Goal: Feedback & Contribution: Submit feedback/report problem

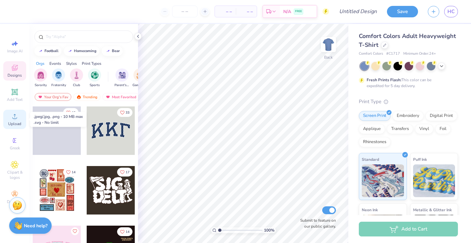
click at [17, 120] on icon at bounding box center [15, 116] width 8 height 8
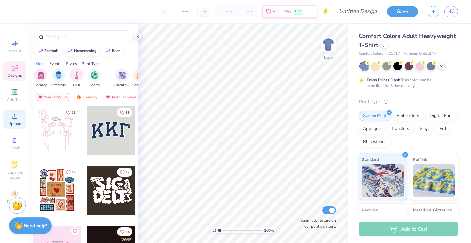
click at [16, 114] on icon at bounding box center [15, 116] width 8 height 8
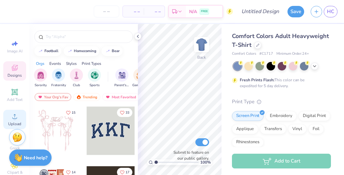
click at [17, 118] on icon at bounding box center [15, 116] width 8 height 8
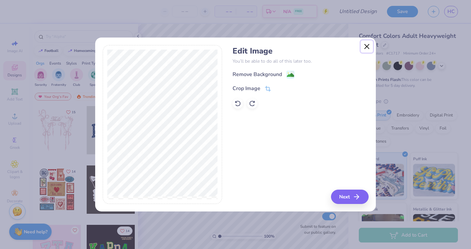
click at [367, 43] on button "Close" at bounding box center [367, 47] width 12 height 12
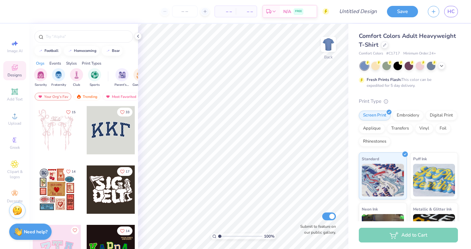
click at [18, 213] on img at bounding box center [17, 211] width 10 height 10
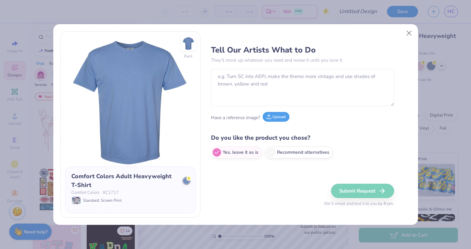
click at [277, 119] on button "Upload" at bounding box center [275, 117] width 27 height 10
click at [275, 115] on button "Upload" at bounding box center [275, 117] width 27 height 10
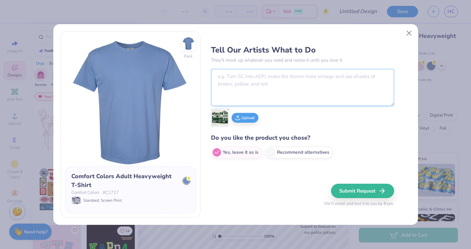
click at [279, 83] on textarea at bounding box center [302, 87] width 183 height 37
click at [273, 85] on textarea "Ins" at bounding box center [302, 87] width 183 height 37
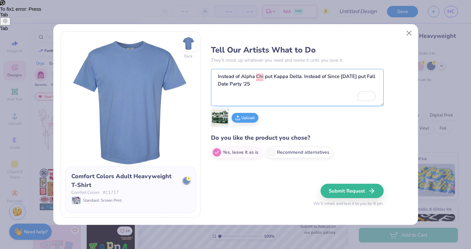
click at [303, 79] on textarea "Instead of Alpha Chi put Kappa Delta. Instead of Since [DATE] put Fall Date Par…" at bounding box center [297, 87] width 173 height 37
click at [217, 76] on textarea "Instead of Alpha Chi put Kappa Delta. Instead of Since [DATE] put Fall Date Par…" at bounding box center [297, 87] width 173 height 37
click at [304, 77] on textarea "Instead of Alpha Chi put Kappa Delta. Instead of Since [DATE] put Fall Date Par…" at bounding box center [297, 87] width 173 height 37
click at [342, 87] on textarea "Instead of Alpha Chi put Kappa Delta, Instead of Since [DATE] put Fall Date Par…" at bounding box center [297, 87] width 173 height 37
click at [216, 76] on textarea "Instead of Alpha Chi put Kappa Delta, Instead of Since [DATE] put Fall Date Par…" at bounding box center [297, 87] width 173 height 37
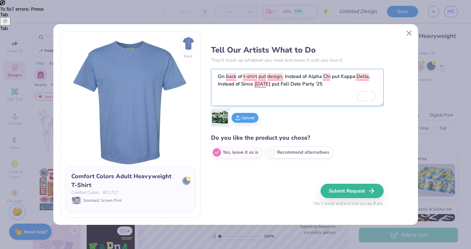
click at [54, 17] on div "To fix 7 errors : Press Tab" at bounding box center [27, 11] width 54 height 11
click at [321, 85] on textarea "On back of t-shirt put design, Instead of Alpha Chi put Kappa Delta, Instead of…" at bounding box center [297, 87] width 173 height 37
type textarea "On back of t-shirt put design, Instead of Alpha Chi put Kappa Delta, Instead of…"
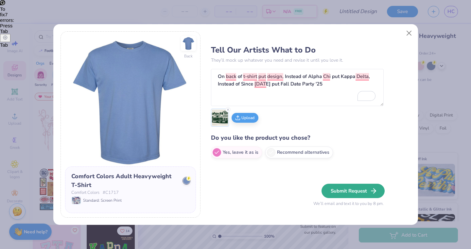
click at [362, 191] on button "Submit Request" at bounding box center [352, 191] width 63 height 14
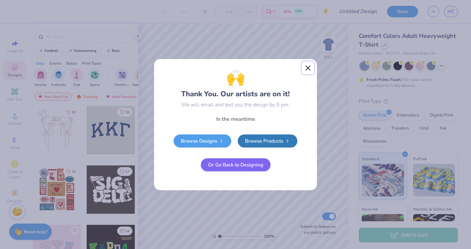
click at [309, 66] on button "Close" at bounding box center [308, 68] width 12 height 12
